Goal: Task Accomplishment & Management: Use online tool/utility

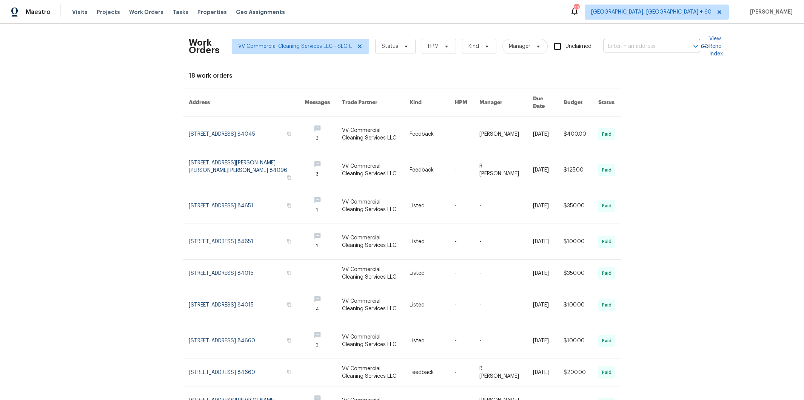
scroll to position [0, 0]
click at [357, 46] on icon at bounding box center [360, 46] width 6 height 6
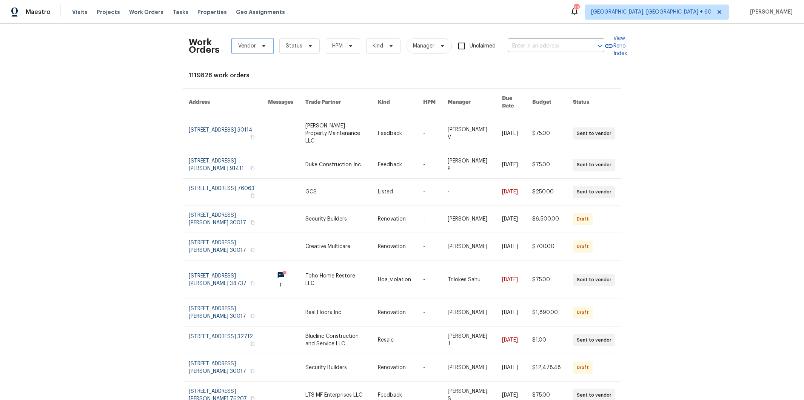
click at [257, 49] on span "Vendor" at bounding box center [253, 46] width 42 height 15
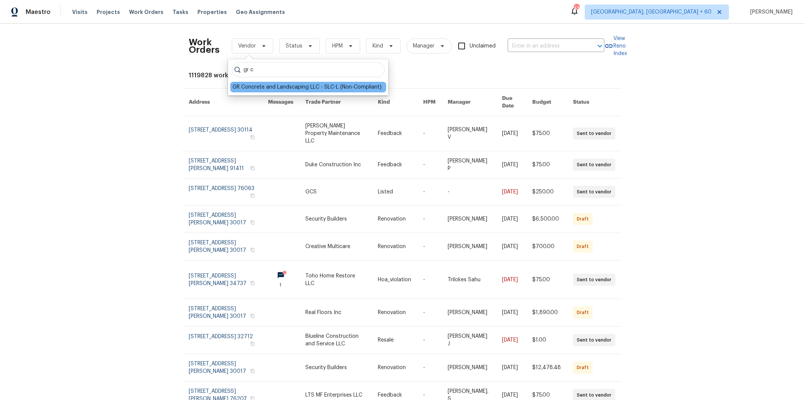
type input "gr c"
click at [272, 88] on div "GR Concrete and Landscaping LLC - SLC-L (Non-Compliant)" at bounding box center [307, 87] width 149 height 8
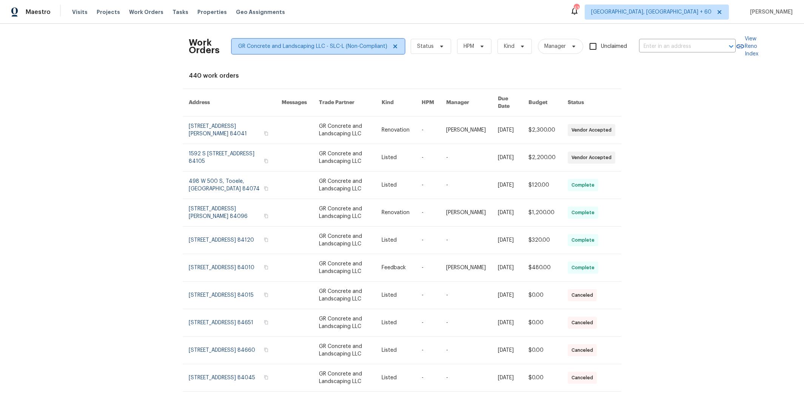
click at [392, 45] on icon at bounding box center [395, 46] width 6 height 6
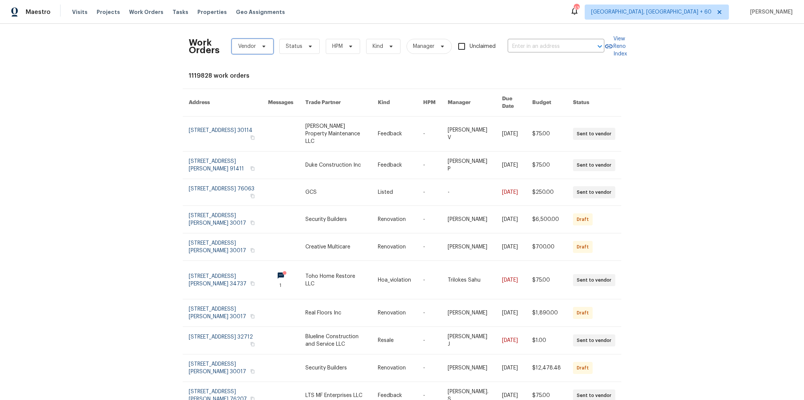
click at [261, 49] on span "Vendor" at bounding box center [253, 46] width 42 height 15
type input "[PERSON_NAME]"
click at [279, 86] on div "King Ranch Property Services - SLC-L" at bounding box center [279, 88] width 92 height 8
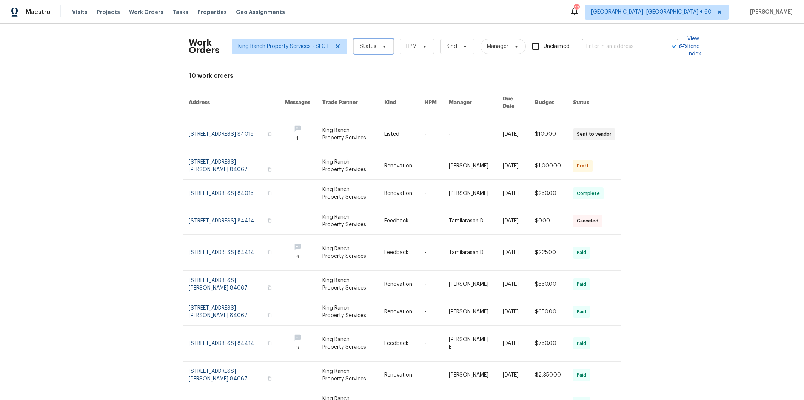
click at [379, 45] on span at bounding box center [383, 46] width 8 height 6
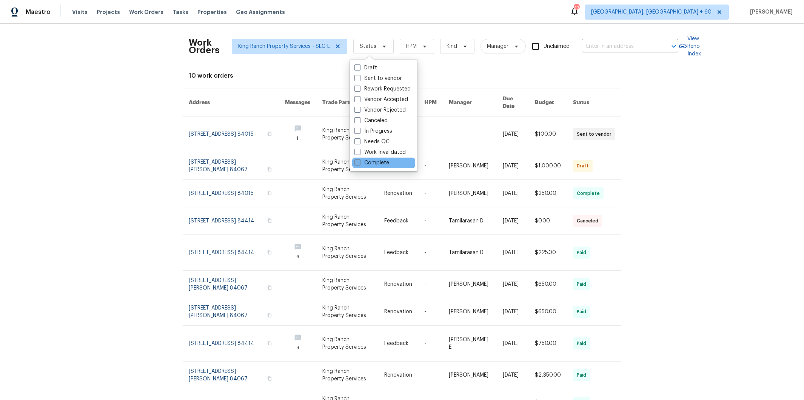
click at [382, 161] on label "Complete" at bounding box center [371, 163] width 35 height 8
click at [359, 161] on input "Complete" at bounding box center [356, 161] width 5 height 5
checkbox input "true"
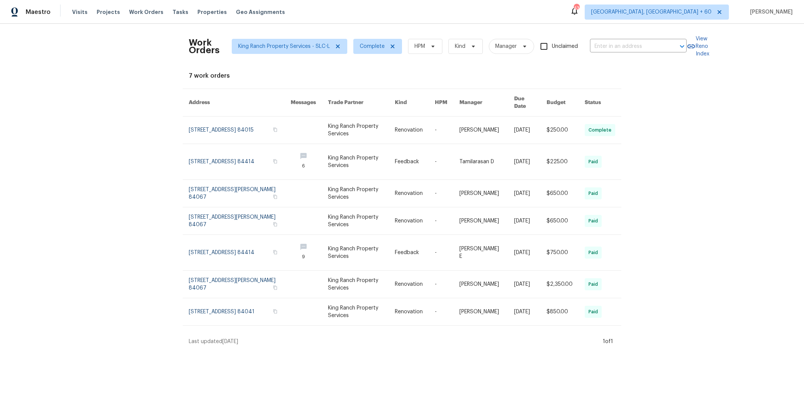
click at [692, 175] on div "Work Orders King Ranch Property Services - SLC-L Complete HPM Kind Manager Uncl…" at bounding box center [402, 188] width 804 height 328
click at [390, 46] on icon at bounding box center [393, 46] width 6 height 6
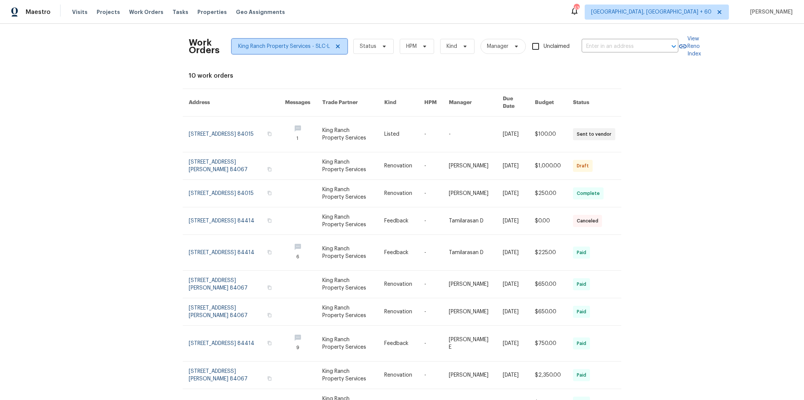
click at [336, 47] on icon at bounding box center [338, 47] width 4 height 4
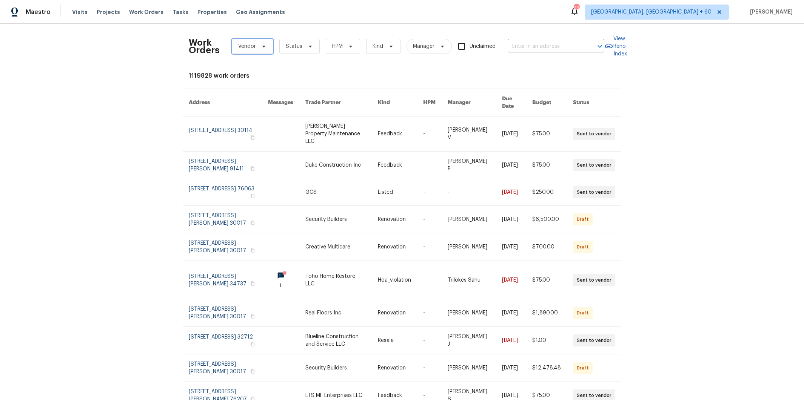
click at [261, 48] on icon at bounding box center [264, 46] width 6 height 6
click at [379, 47] on span "Kind" at bounding box center [378, 47] width 11 height 8
click at [307, 49] on icon at bounding box center [310, 46] width 6 height 6
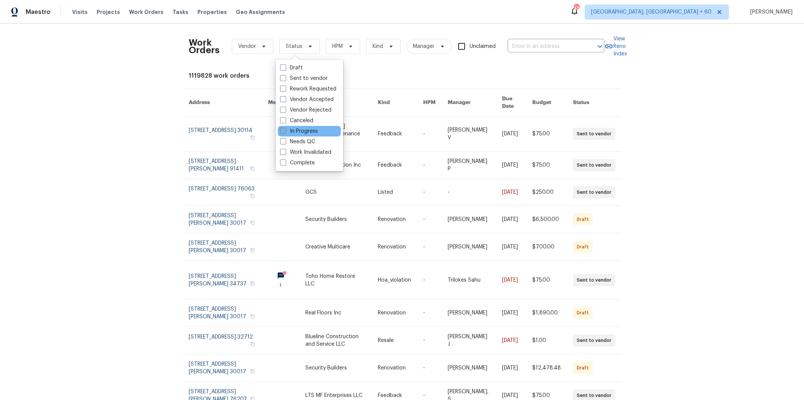
click at [302, 133] on label "In Progress" at bounding box center [299, 132] width 38 height 8
click at [285, 132] on input "In Progress" at bounding box center [282, 130] width 5 height 5
checkbox input "true"
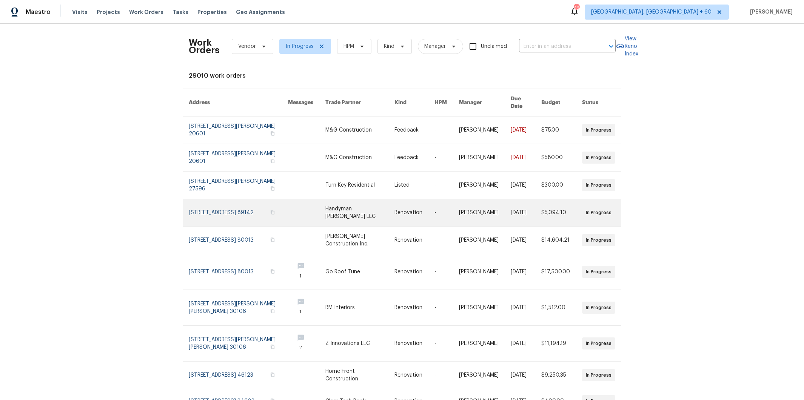
click at [417, 207] on link at bounding box center [414, 212] width 40 height 27
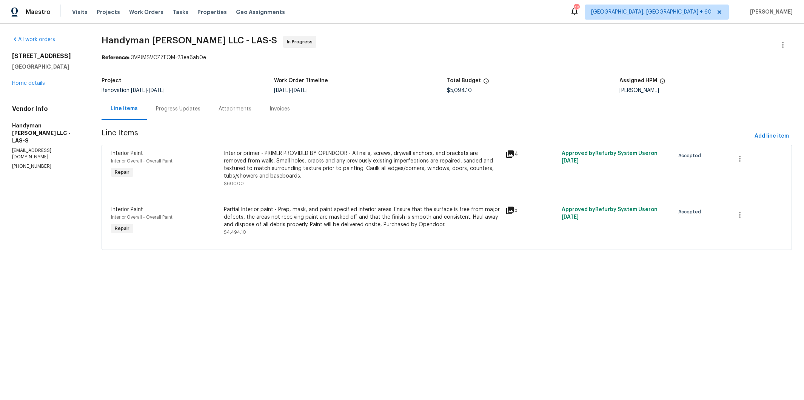
click at [263, 161] on div "Interior primer - PRIMER PROVIDED BY OPENDOOR - All nails, screws, drywall anch…" at bounding box center [362, 165] width 277 height 30
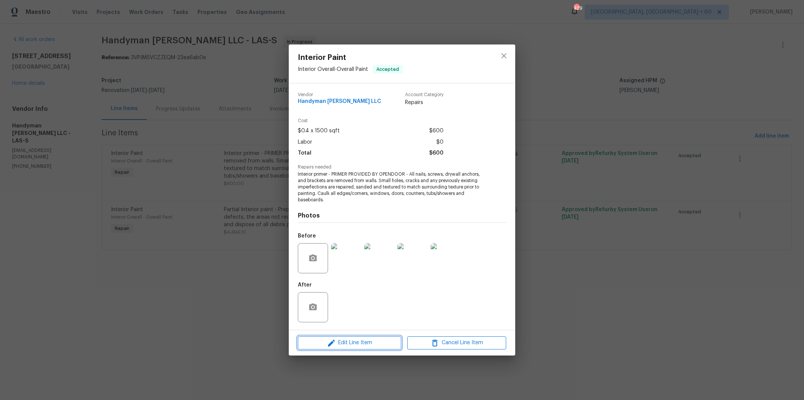
click at [377, 345] on span "Edit Line Item" at bounding box center [349, 343] width 99 height 9
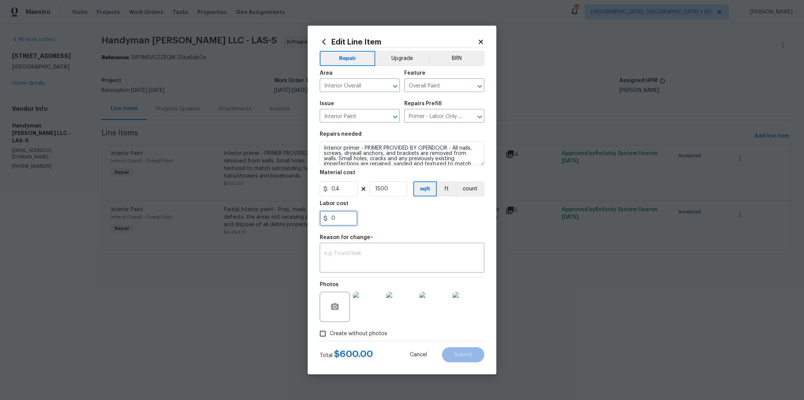
click at [344, 218] on input "0" at bounding box center [339, 218] width 38 height 15
type input "200"
click at [402, 214] on div "200" at bounding box center [402, 218] width 165 height 15
click at [376, 254] on textarea at bounding box center [402, 259] width 156 height 16
drag, startPoint x: 343, startPoint y: 220, endPoint x: 325, endPoint y: 219, distance: 18.5
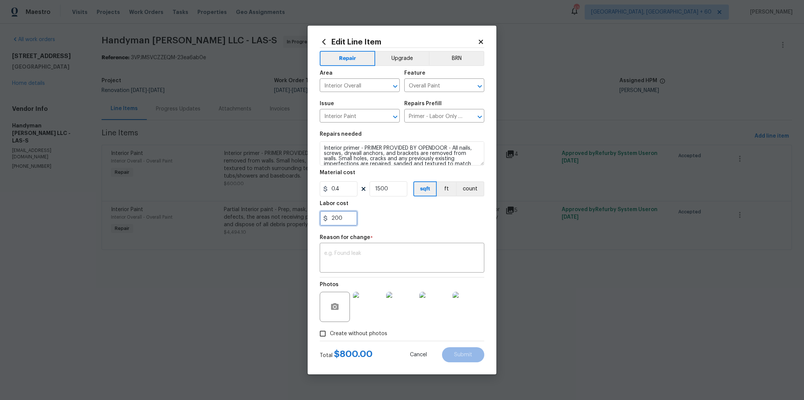
click at [325, 219] on div "200" at bounding box center [339, 218] width 38 height 15
type input "0"
click at [397, 223] on div "0" at bounding box center [402, 218] width 165 height 15
click at [419, 354] on span "Cancel" at bounding box center [418, 356] width 17 height 6
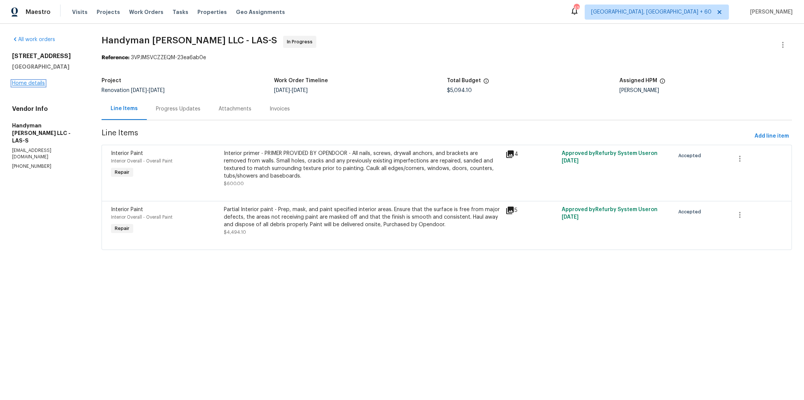
click at [32, 82] on link "Home details" at bounding box center [28, 83] width 33 height 5
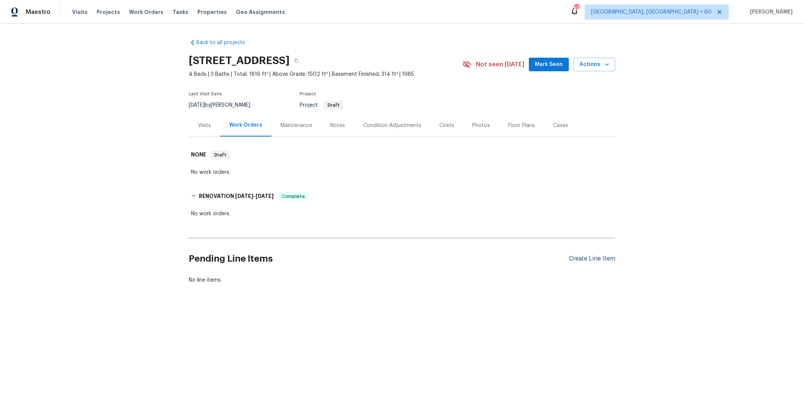
click at [575, 259] on div "Create Line Item" at bounding box center [592, 259] width 46 height 7
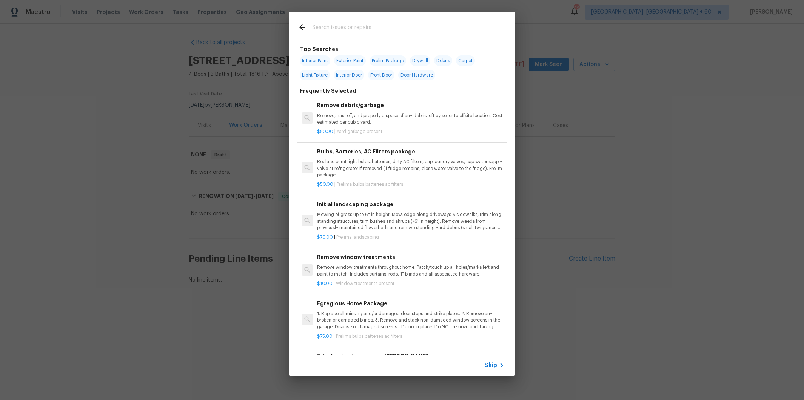
click at [353, 29] on input "text" at bounding box center [392, 28] width 160 height 11
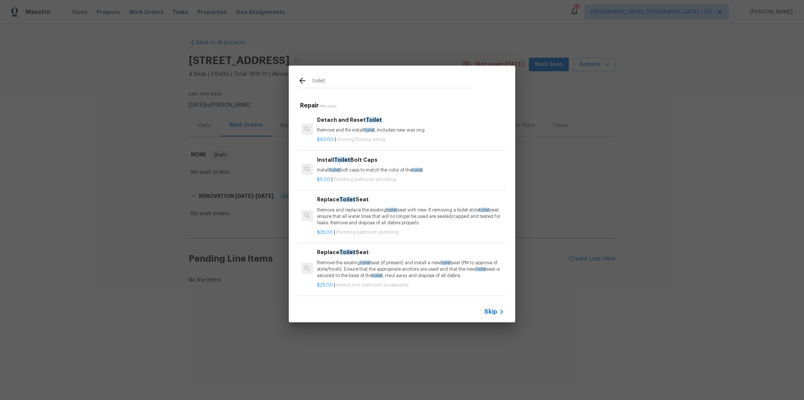
type input "toilet"
click at [388, 123] on h6 "Detach and Reset Toilet" at bounding box center [410, 120] width 187 height 8
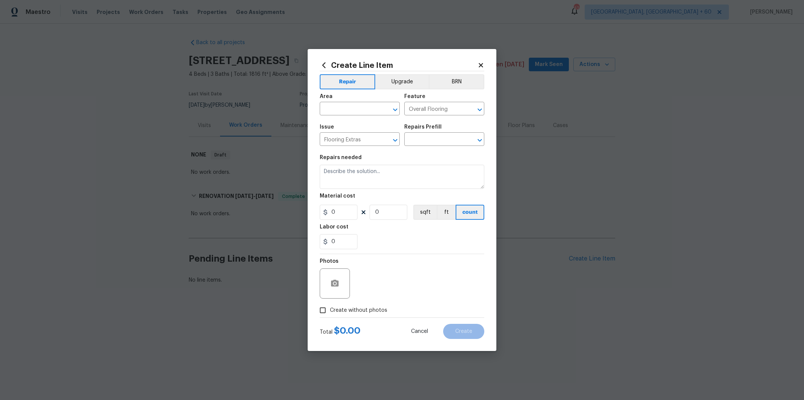
type textarea "Remove and Re install toilet. Includes new wax ring"
type input "1"
type input "Detach and Reset Toilet $60.00"
type input "60"
click at [385, 112] on icon "Clear" at bounding box center [386, 110] width 8 height 8
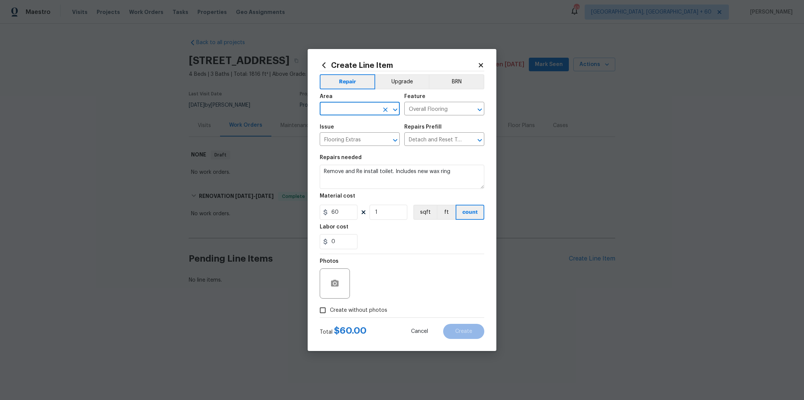
click at [353, 112] on input "text" at bounding box center [349, 110] width 59 height 12
click at [353, 137] on li "Bathroom" at bounding box center [360, 138] width 80 height 12
type input "Bathroom"
drag, startPoint x: 343, startPoint y: 214, endPoint x: 325, endPoint y: 213, distance: 18.5
click at [325, 213] on div "60" at bounding box center [339, 212] width 38 height 15
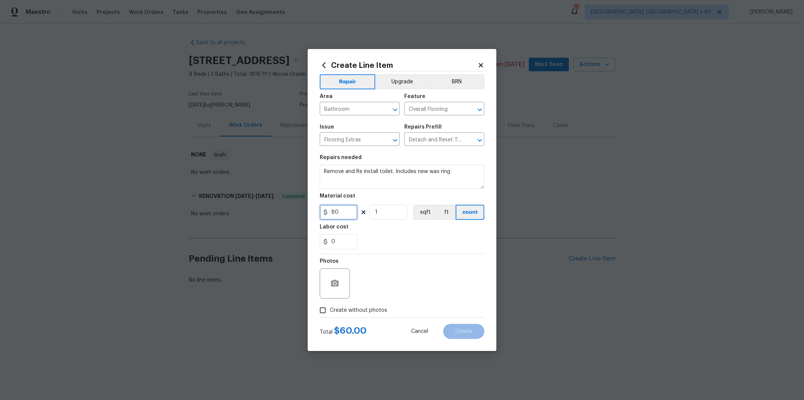
type input "80"
click at [373, 228] on div "Labor cost" at bounding box center [402, 230] width 165 height 10
click at [377, 214] on input "1" at bounding box center [389, 212] width 38 height 15
click at [339, 243] on input "0" at bounding box center [339, 241] width 38 height 15
click at [331, 311] on span "Create without photos" at bounding box center [358, 311] width 57 height 8
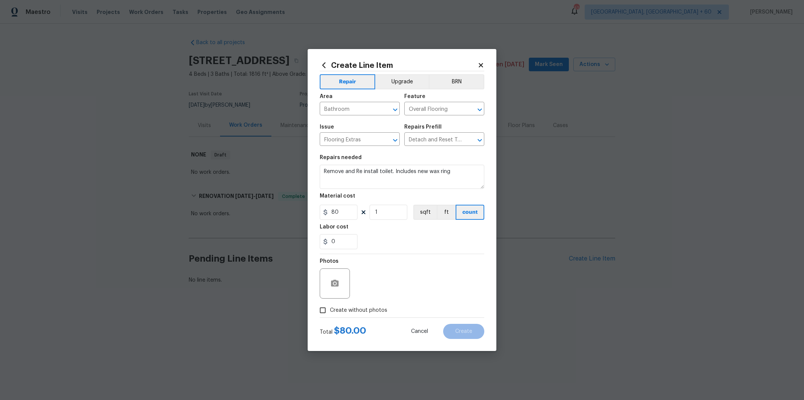
click at [330, 311] on input "Create without photos" at bounding box center [323, 310] width 14 height 14
checkbox input "true"
click at [377, 280] on textarea at bounding box center [420, 284] width 128 height 30
type textarea "Test"
click at [398, 236] on div "0" at bounding box center [402, 241] width 165 height 15
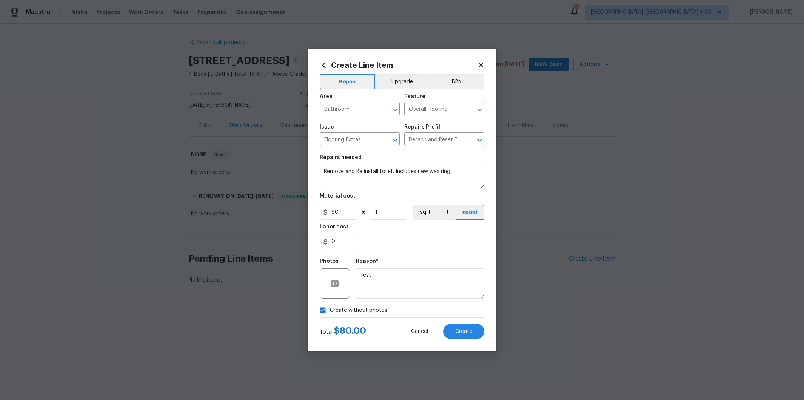
click at [481, 65] on icon at bounding box center [481, 65] width 4 height 4
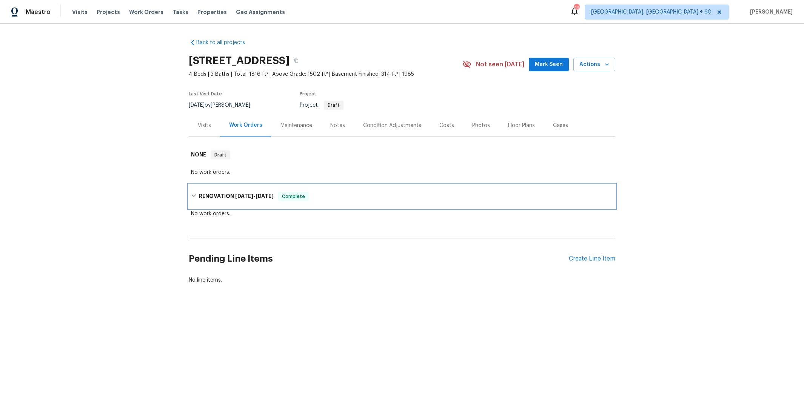
click at [322, 189] on div "RENOVATION 10/16/24 - 10/16/24 Complete" at bounding box center [402, 197] width 427 height 24
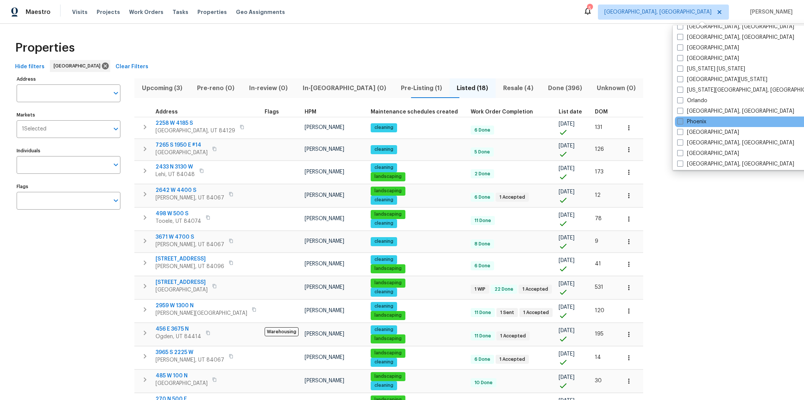
scroll to position [375, 0]
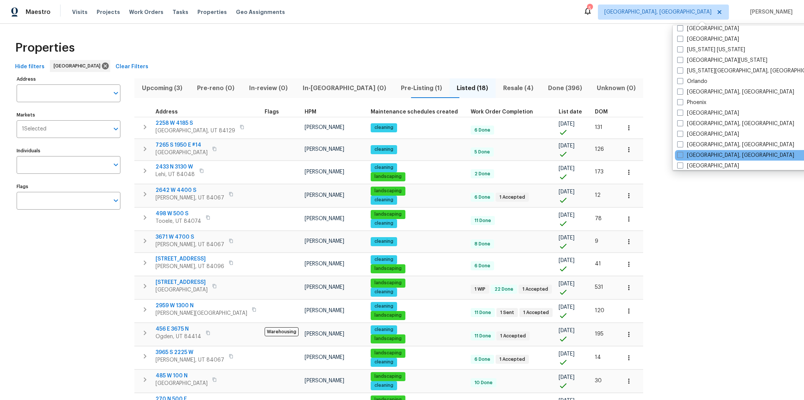
drag, startPoint x: 696, startPoint y: 165, endPoint x: 695, endPoint y: 151, distance: 14.5
click at [696, 165] on label "Riverside" at bounding box center [708, 166] width 62 height 8
click at [682, 165] on input "Riverside" at bounding box center [679, 164] width 5 height 5
checkbox input "true"
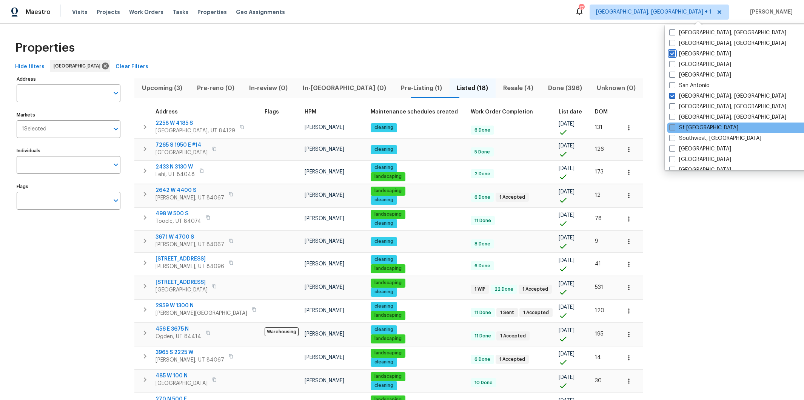
scroll to position [505, 0]
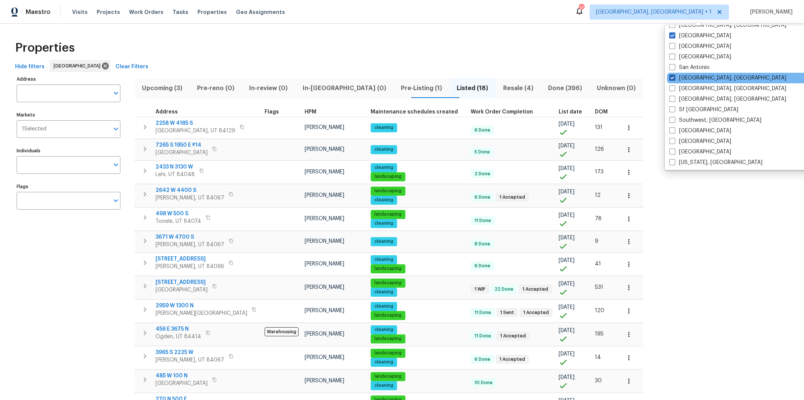
click at [685, 76] on label "San Diego, CA" at bounding box center [727, 78] width 117 height 8
click at [674, 76] on input "San Diego, CA" at bounding box center [671, 76] width 5 height 5
checkbox input "false"
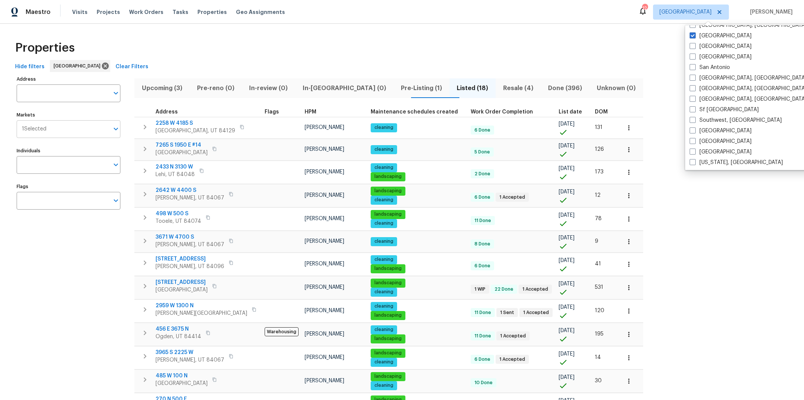
click at [73, 131] on input "Markets" at bounding box center [77, 129] width 63 height 18
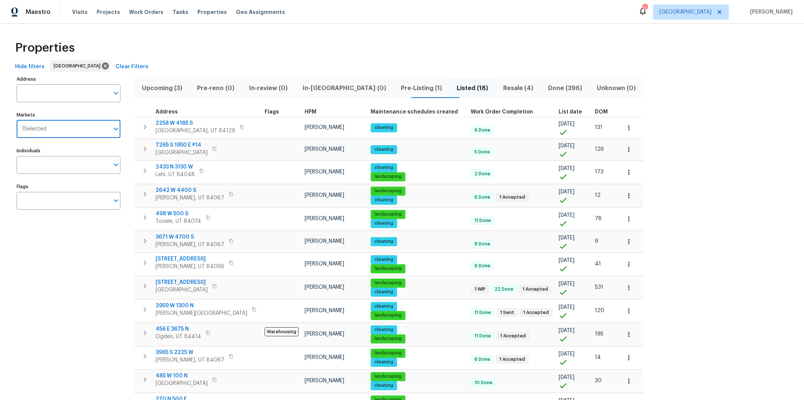
click at [62, 130] on input "Markets" at bounding box center [77, 129] width 63 height 18
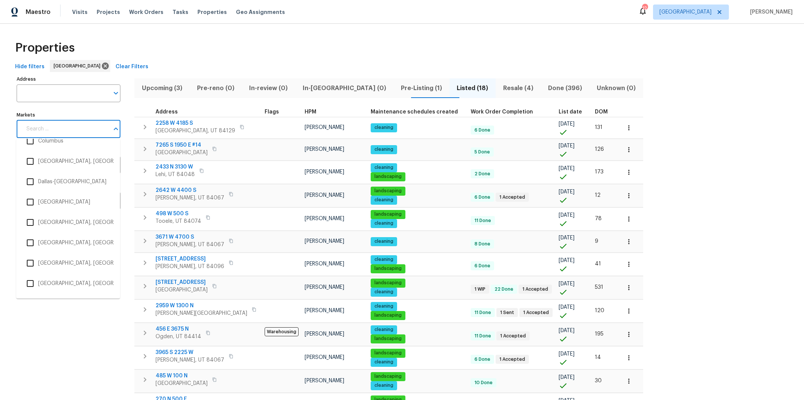
scroll to position [497, 0]
